Goal: Find specific page/section: Find specific page/section

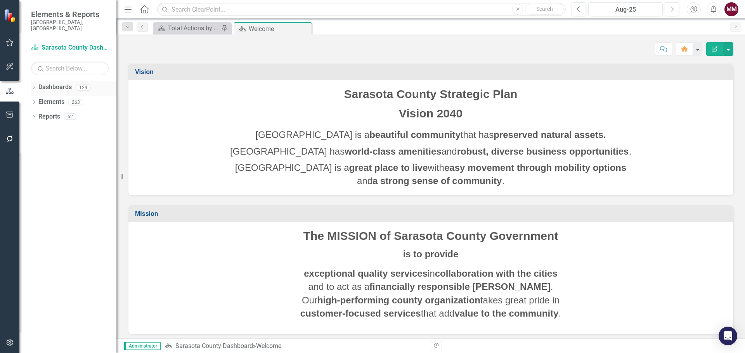
click at [35, 86] on icon "Dropdown" at bounding box center [33, 88] width 5 height 4
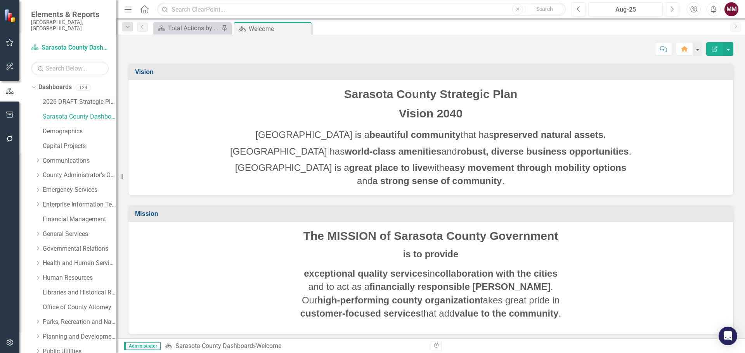
click at [55, 98] on link "2026 DRAFT Strategic Plan" at bounding box center [80, 102] width 74 height 9
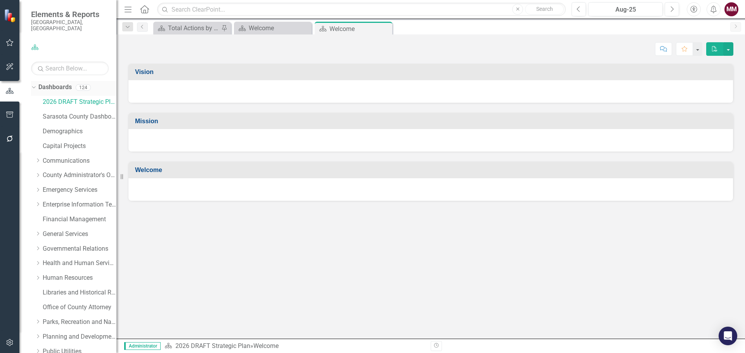
click at [33, 85] on icon "Dropdown" at bounding box center [33, 87] width 4 height 5
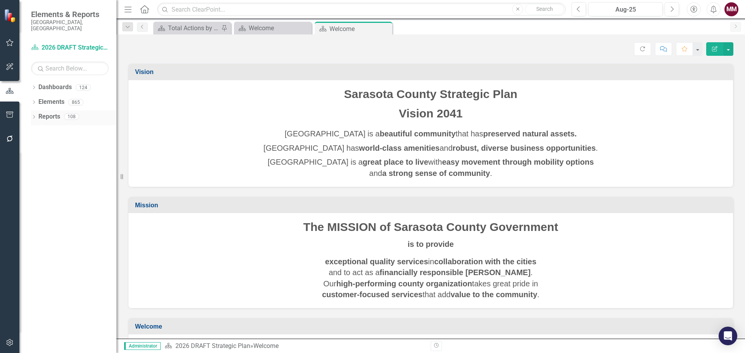
click at [31, 114] on div "Dropdown" at bounding box center [33, 117] width 5 height 7
click at [39, 186] on icon "Dropdown" at bounding box center [37, 188] width 5 height 4
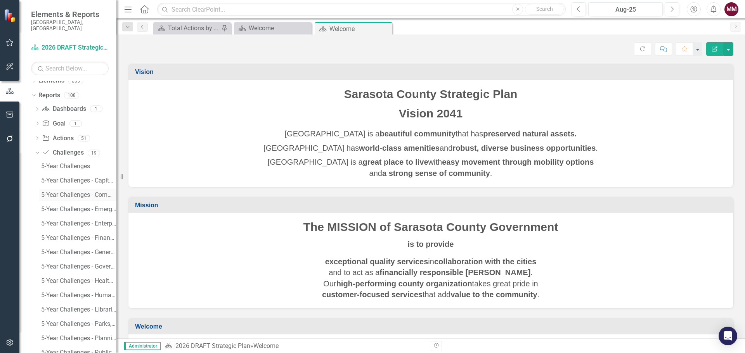
scroll to position [39, 0]
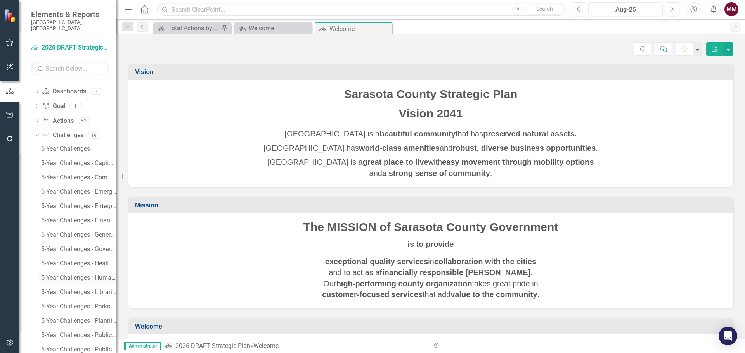
click at [79, 275] on div "5-Year Challenges - Human Resources" at bounding box center [78, 278] width 75 height 7
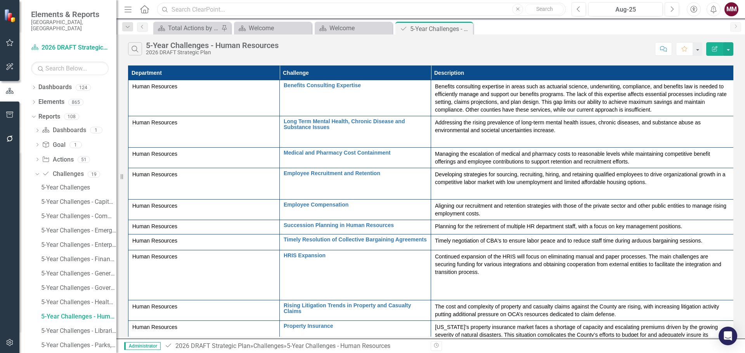
click at [297, 7] on input "text" at bounding box center [361, 10] width 408 height 14
click at [35, 171] on icon "Dropdown" at bounding box center [36, 173] width 4 height 5
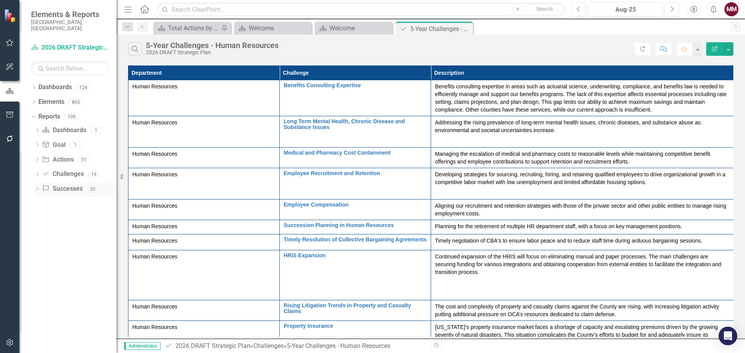
click at [35, 188] on icon "Dropdown" at bounding box center [37, 190] width 5 height 4
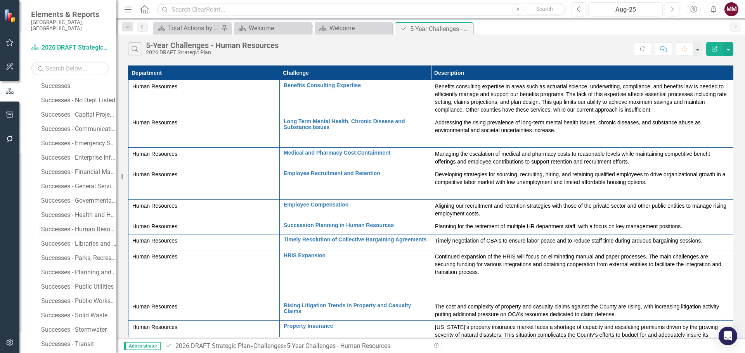
click at [76, 226] on div "Successes - Human Resources" at bounding box center [78, 229] width 75 height 7
